Goal: Task Accomplishment & Management: Use online tool/utility

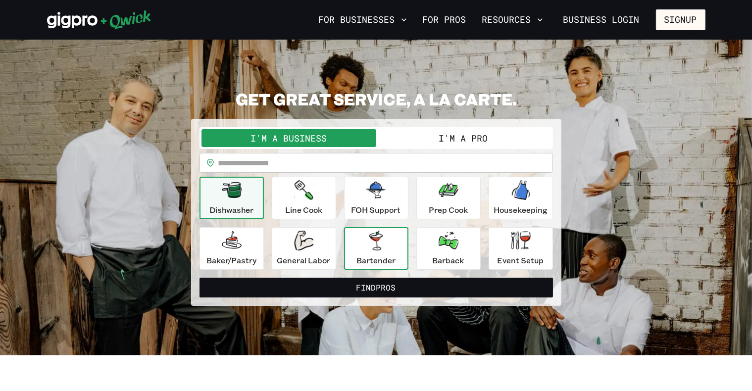
click at [365, 249] on div "Bartender" at bounding box center [376, 249] width 39 height 36
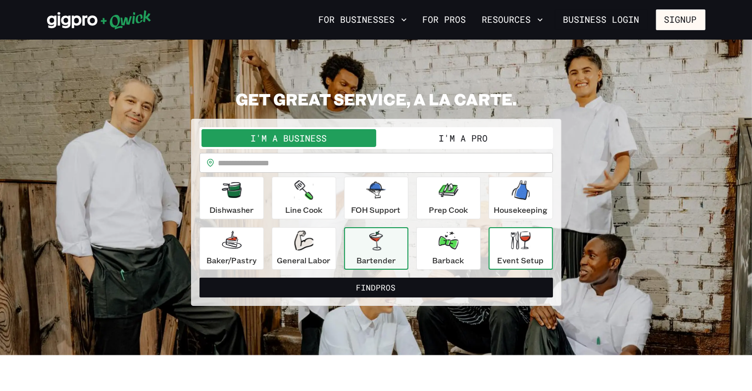
click at [518, 234] on icon "button" at bounding box center [521, 240] width 20 height 18
click at [378, 231] on button "Bartender" at bounding box center [376, 248] width 64 height 43
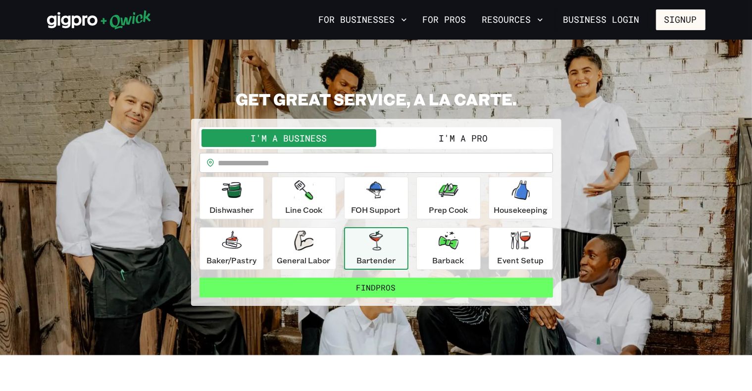
click at [373, 286] on button "Find Pros" at bounding box center [377, 288] width 354 height 20
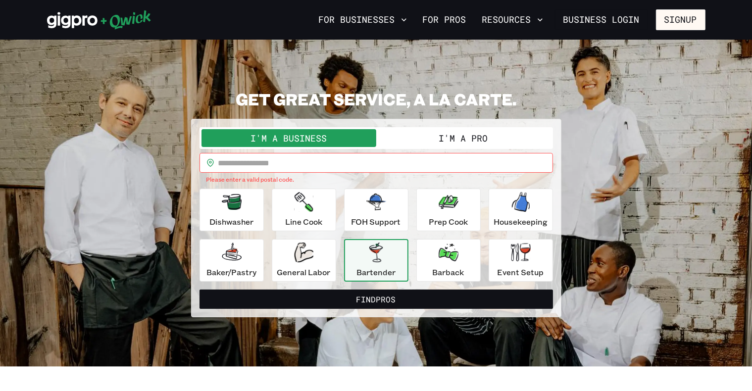
click at [462, 135] on button "I'm a Pro" at bounding box center [463, 138] width 175 height 18
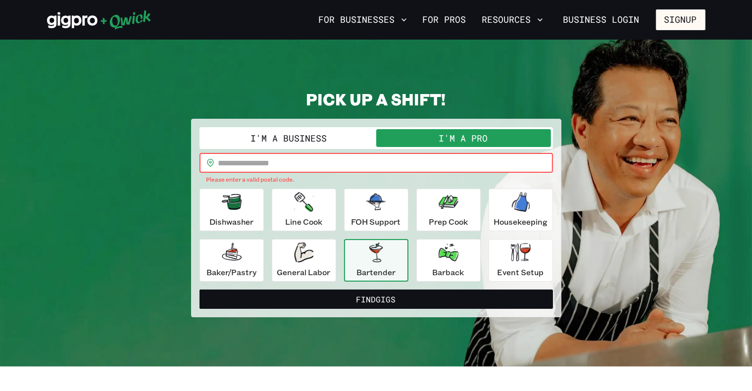
click at [250, 159] on input "text" at bounding box center [385, 163] width 335 height 20
type input "*****"
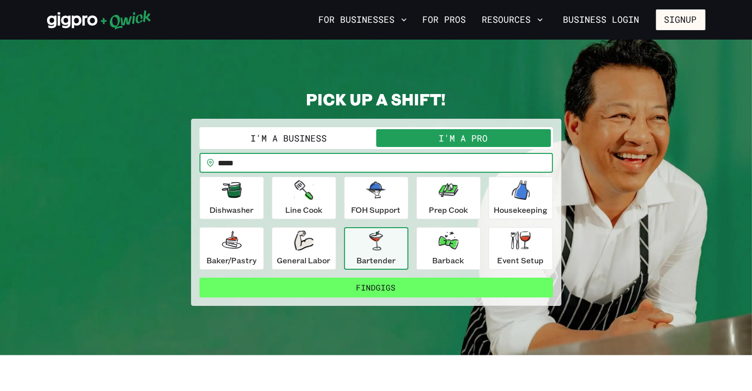
click at [446, 285] on button "Find Gigs" at bounding box center [377, 288] width 354 height 20
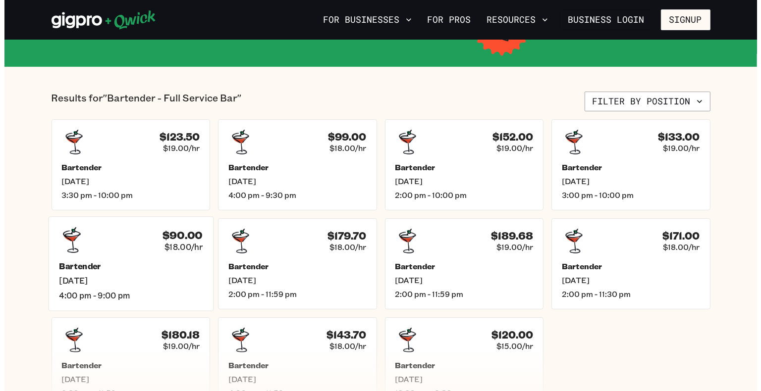
scroll to position [248, 0]
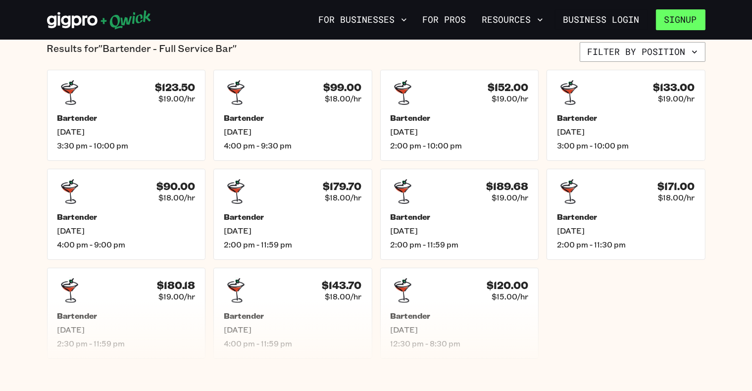
click at [691, 20] on button "Signup" at bounding box center [681, 19] width 50 height 21
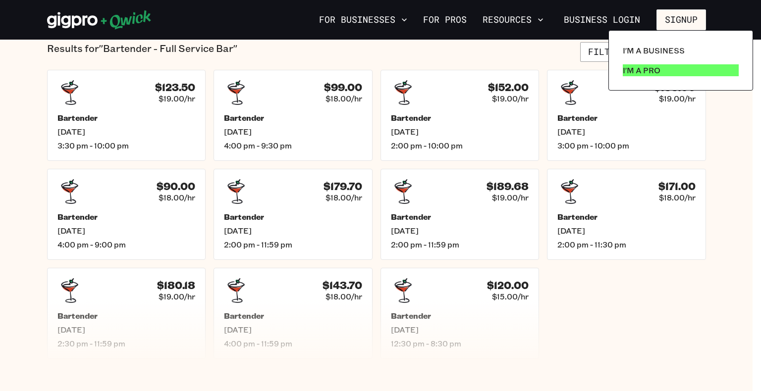
click at [648, 72] on p "I'm a Pro" at bounding box center [641, 70] width 38 height 12
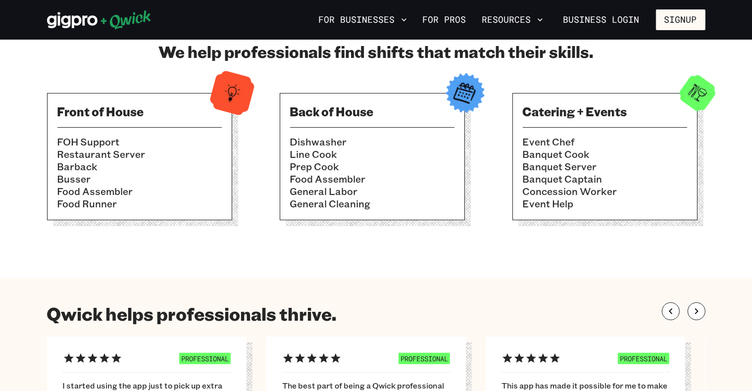
scroll to position [347, 0]
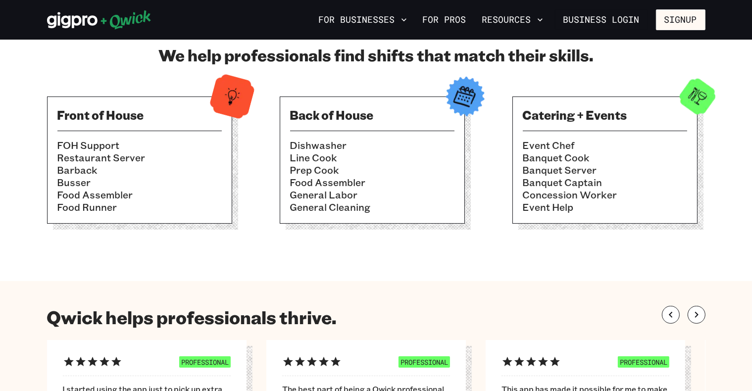
click at [645, 150] on li "Event Chef" at bounding box center [605, 145] width 164 height 12
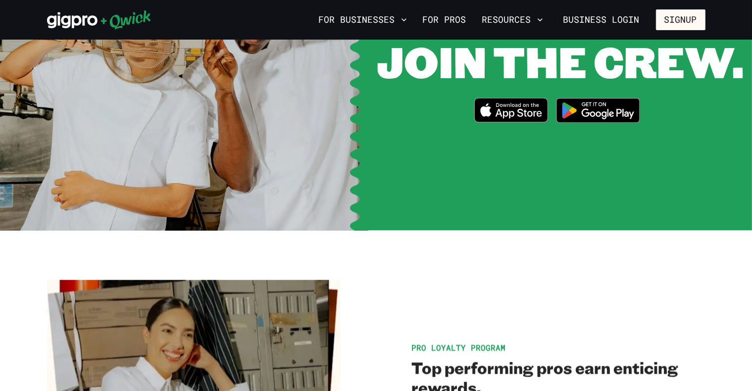
scroll to position [1386, 0]
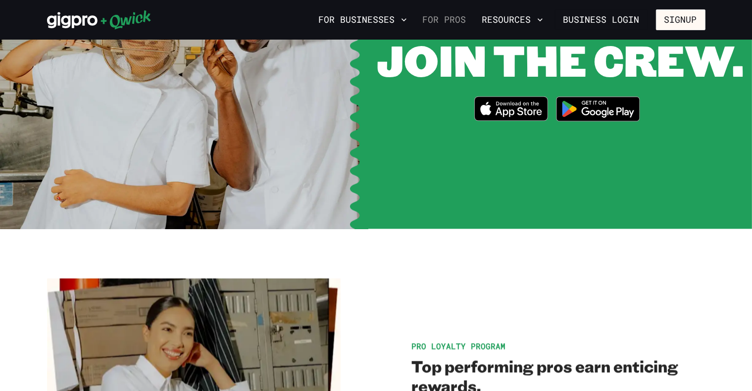
click at [452, 22] on link "For Pros" at bounding box center [444, 19] width 51 height 17
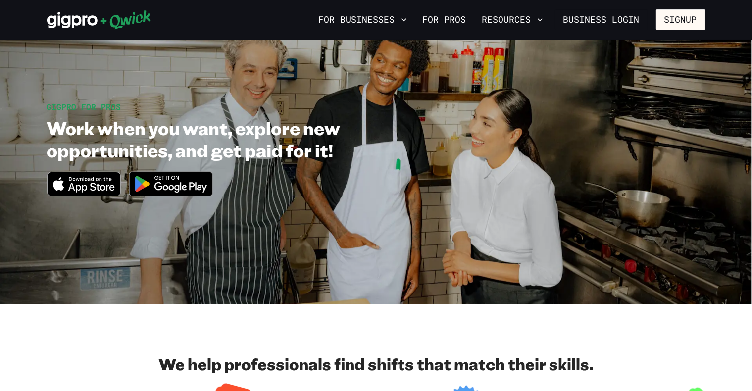
scroll to position [0, 0]
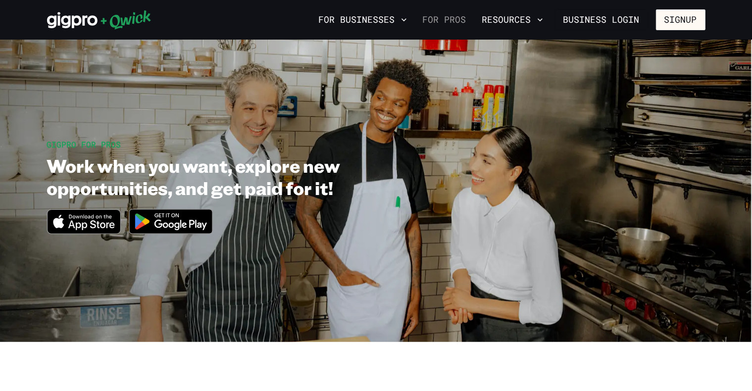
click at [449, 12] on link "For Pros" at bounding box center [444, 19] width 51 height 17
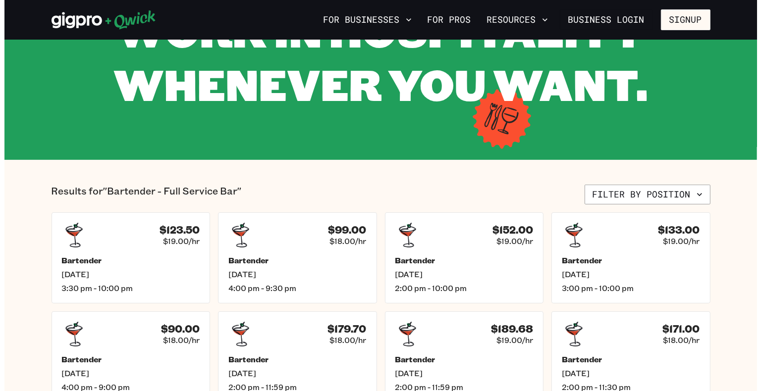
scroll to position [99, 0]
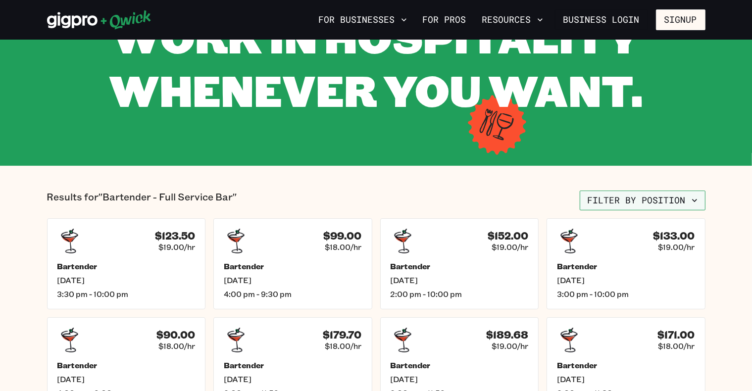
click at [694, 199] on icon "button" at bounding box center [695, 201] width 10 height 10
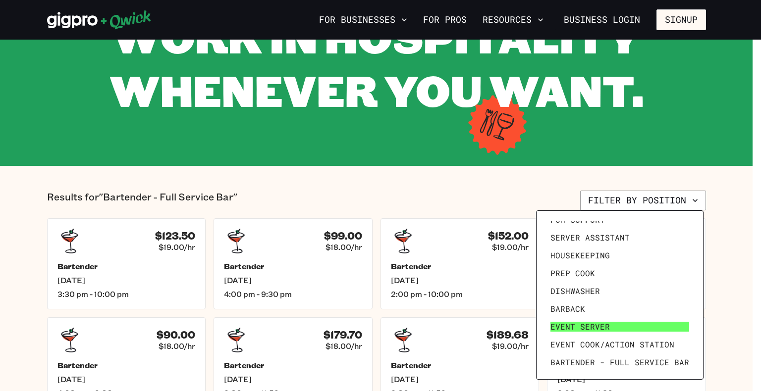
click at [578, 327] on span "Event Server" at bounding box center [579, 327] width 59 height 10
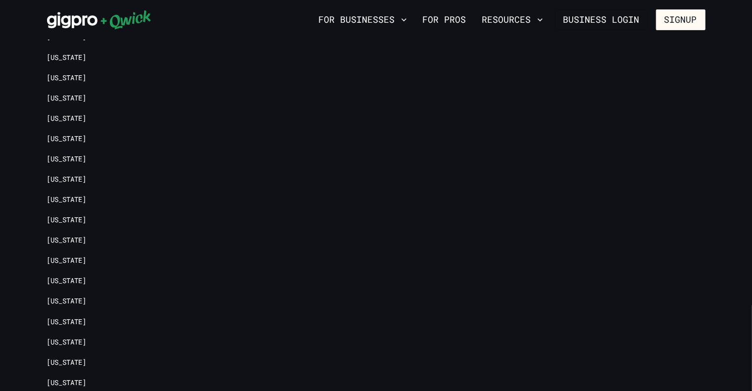
scroll to position [1386, 0]
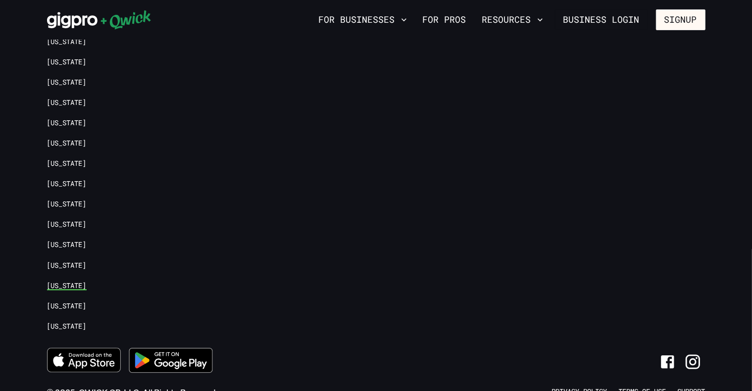
click at [69, 281] on link "[US_STATE]" at bounding box center [67, 285] width 40 height 9
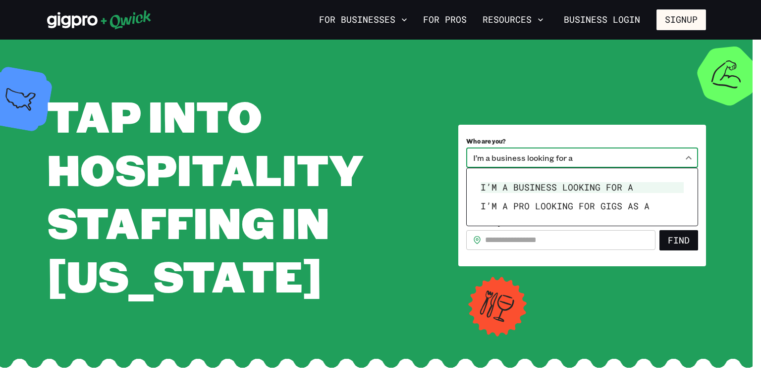
click at [690, 154] on body "**********" at bounding box center [380, 195] width 761 height 391
click at [634, 208] on li "I’m a pro looking for Gigs as a" at bounding box center [581, 206] width 211 height 19
type input "***"
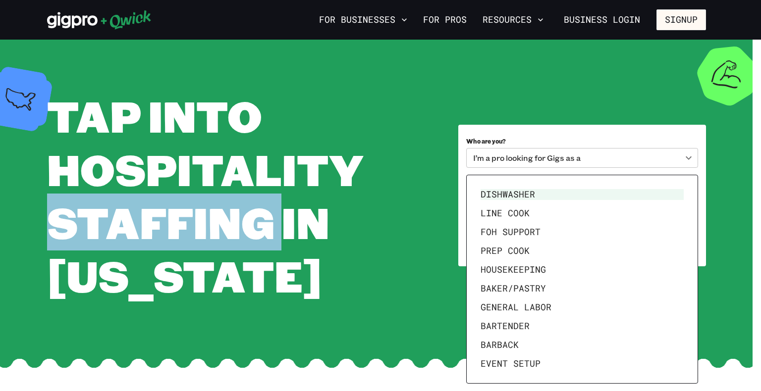
click at [687, 198] on body "**********" at bounding box center [380, 195] width 761 height 391
click at [551, 333] on li "Bartender" at bounding box center [581, 326] width 211 height 19
type input "*********"
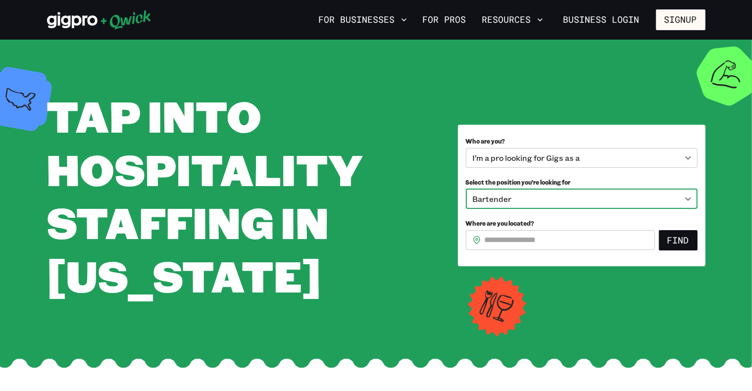
click at [514, 237] on input "Where are you located?" at bounding box center [570, 240] width 170 height 20
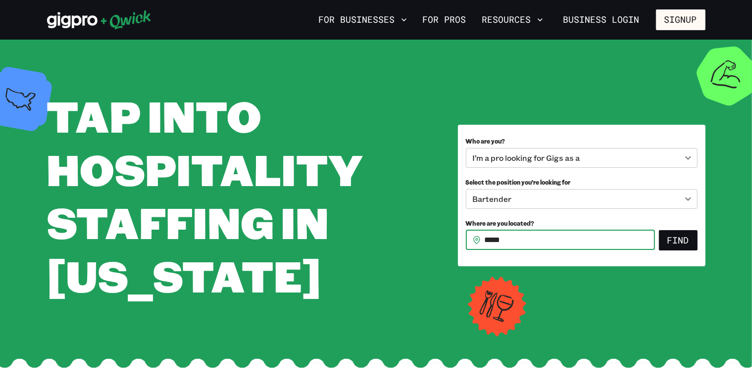
type input "*****"
click at [659, 230] on button "Find" at bounding box center [678, 240] width 39 height 21
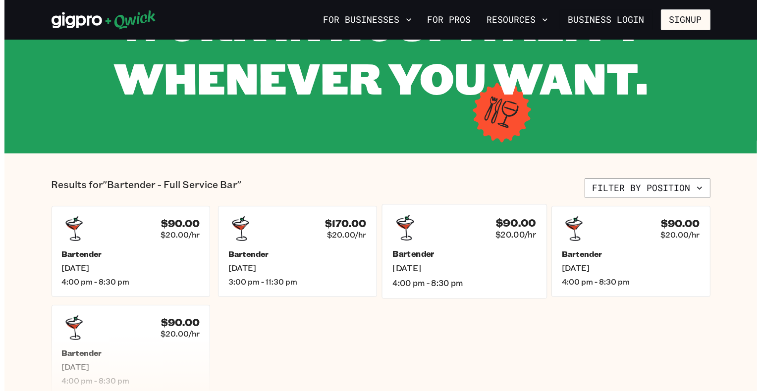
scroll to position [149, 0]
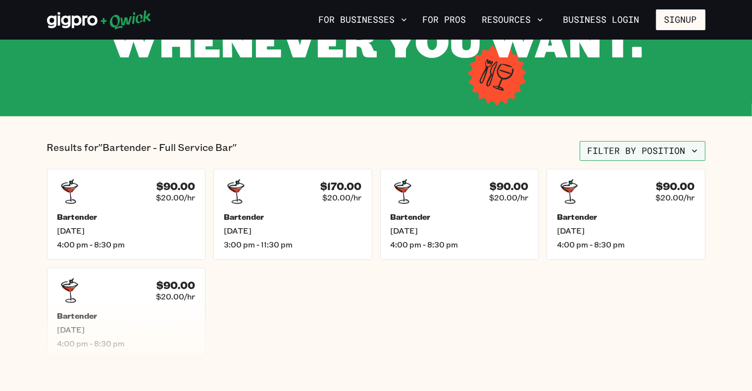
click at [693, 153] on icon "button" at bounding box center [695, 151] width 10 height 10
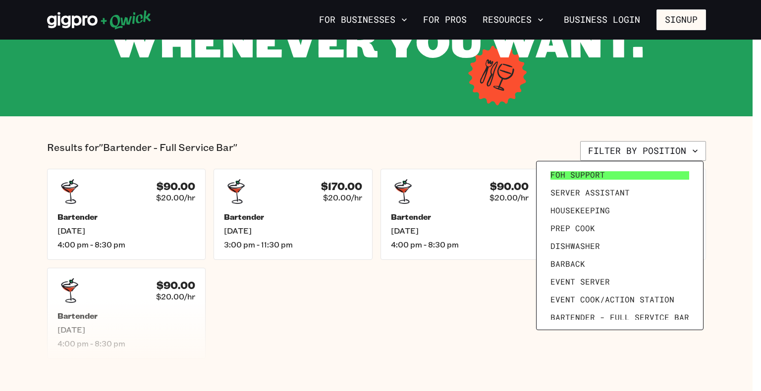
scroll to position [99, 0]
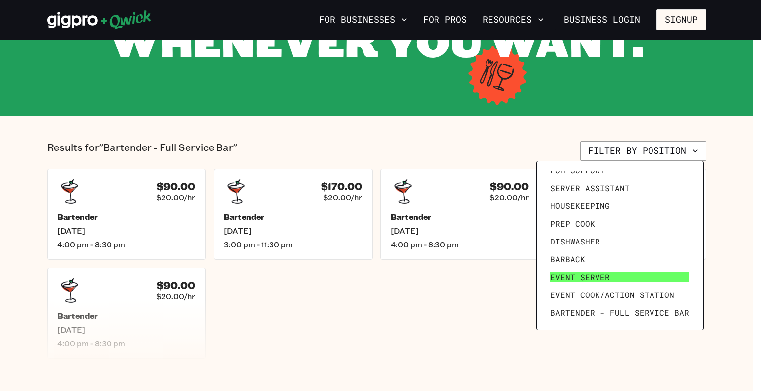
click at [582, 280] on span "Event Server" at bounding box center [579, 277] width 59 height 10
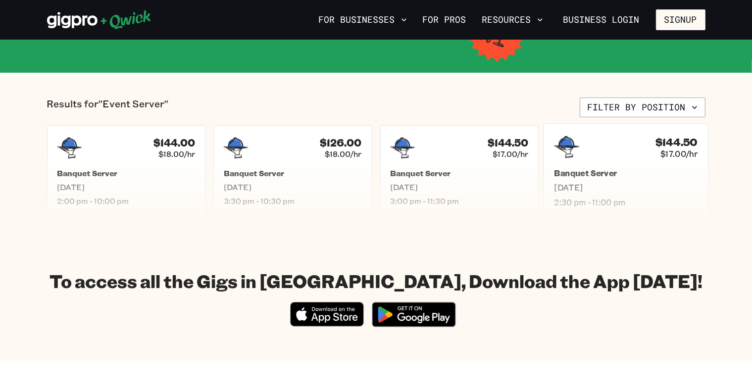
scroll to position [198, 0]
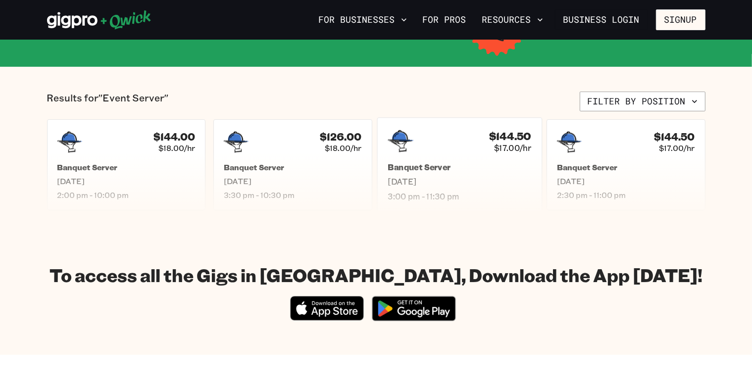
click at [460, 140] on div "$144.50 $17.00/hr" at bounding box center [460, 141] width 144 height 26
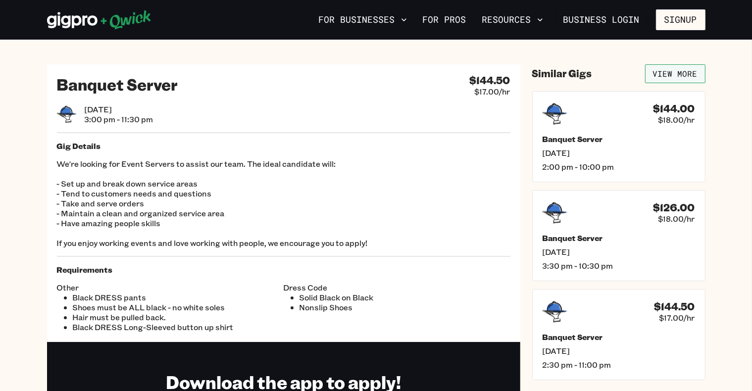
click at [682, 72] on link "View More" at bounding box center [675, 73] width 60 height 19
